Goal: Register for event/course

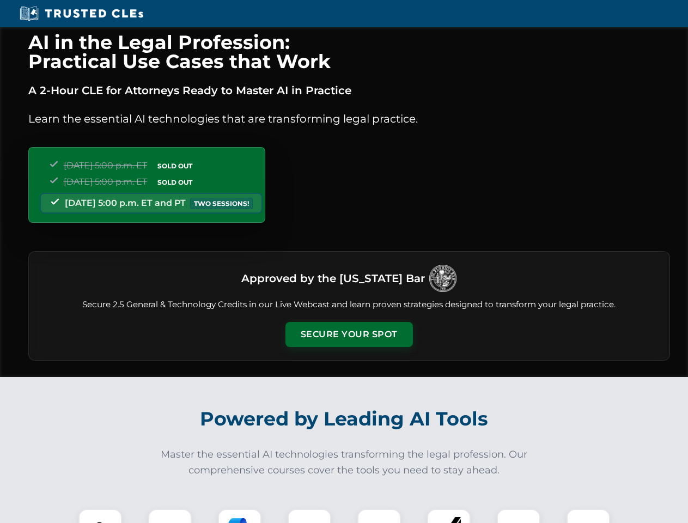
click at [349, 334] on button "Secure Your Spot" at bounding box center [348, 334] width 127 height 25
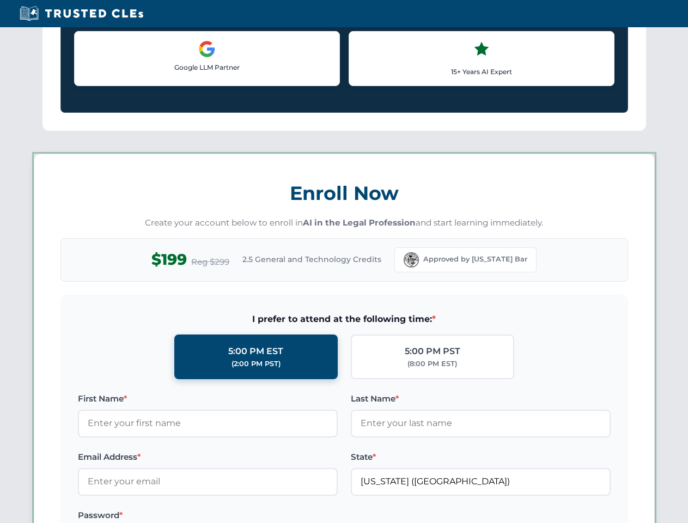
click at [240, 516] on label "Password *" at bounding box center [208, 515] width 260 height 13
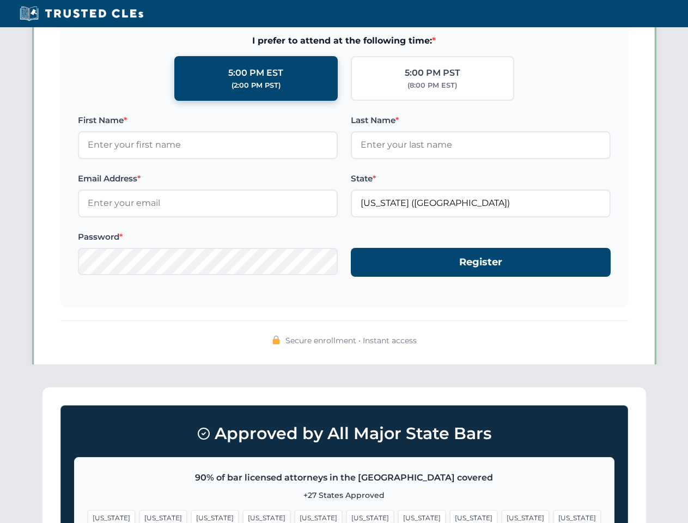
click at [502, 516] on span "[US_STATE]" at bounding box center [525, 518] width 47 height 16
